Goal: Navigation & Orientation: Understand site structure

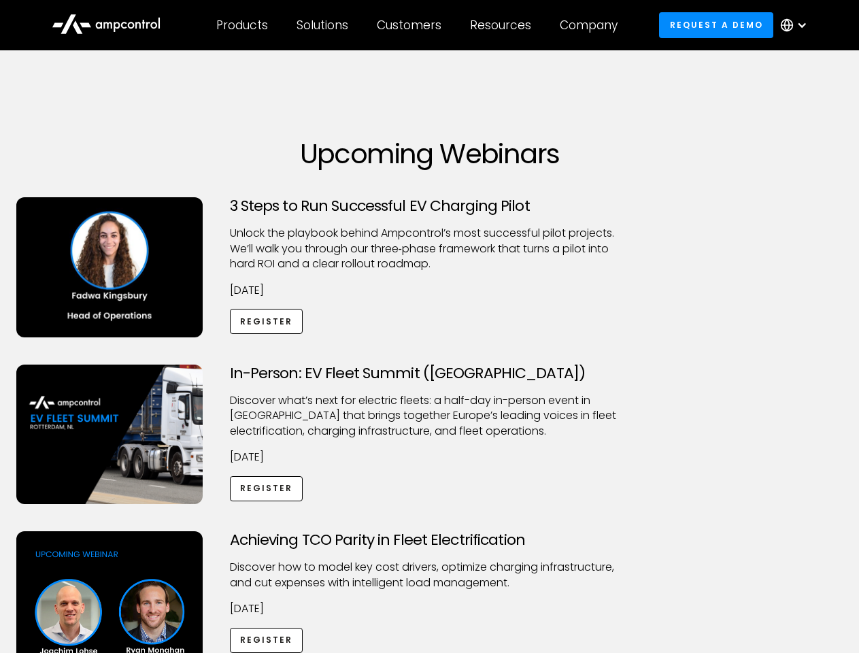
click at [418, 25] on div "Customers" at bounding box center [409, 25] width 65 height 15
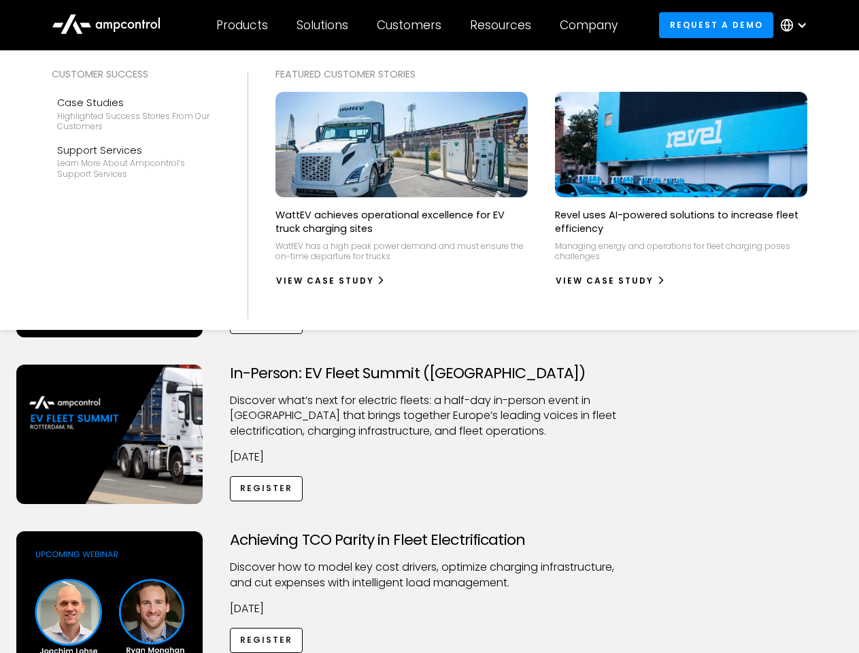
click at [241, 25] on div "Products" at bounding box center [242, 25] width 52 height 15
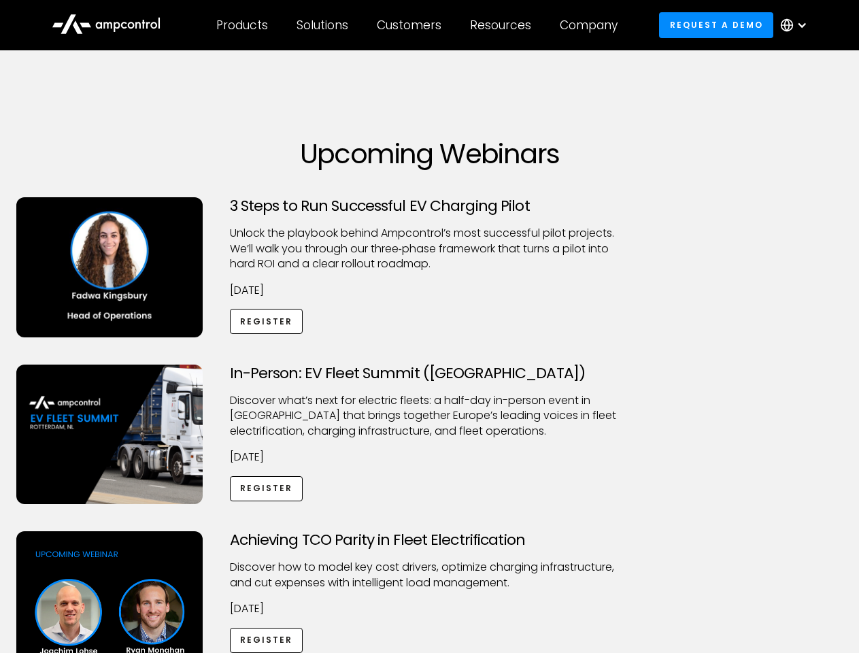
click at [323, 25] on div "Solutions" at bounding box center [323, 25] width 52 height 15
click at [412, 25] on div "Customers" at bounding box center [409, 25] width 65 height 15
click at [503, 25] on div "Resources" at bounding box center [500, 25] width 61 height 15
click at [593, 25] on div "Company" at bounding box center [589, 25] width 58 height 15
click at [797, 25] on div at bounding box center [801, 25] width 11 height 11
